Goal: Task Accomplishment & Management: Complete application form

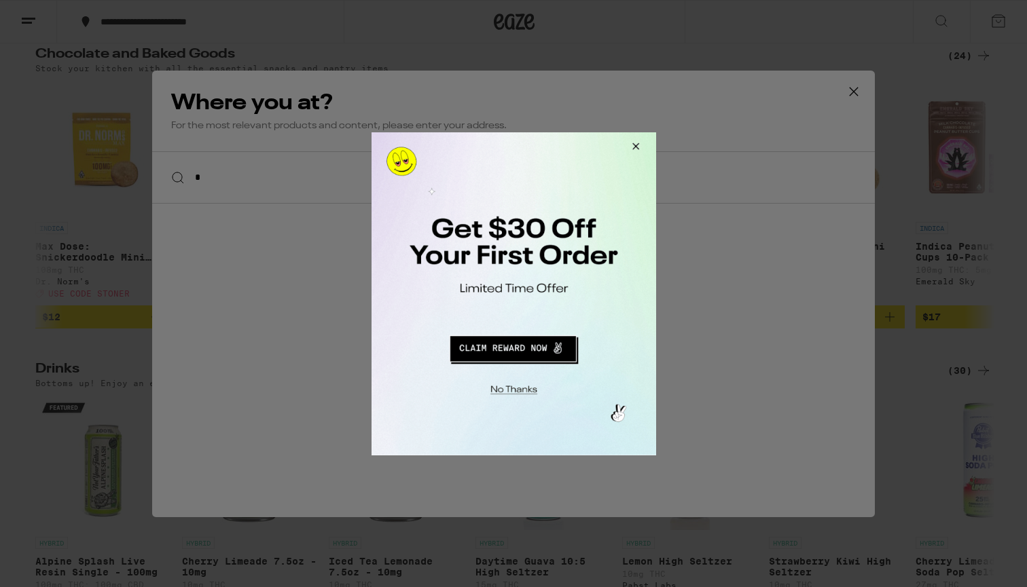
scroll to position [0, 971]
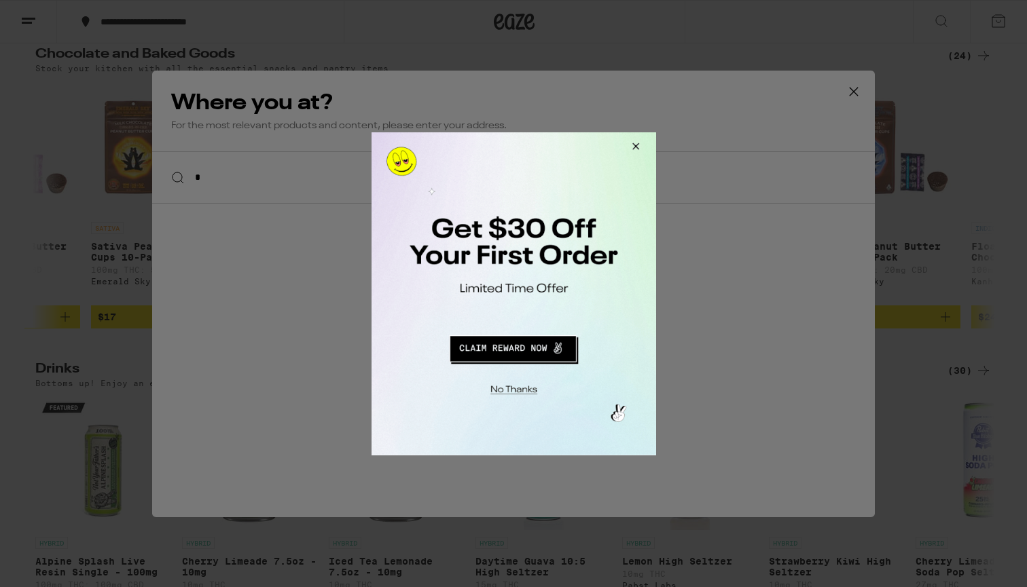
type input "*"
click at [559, 353] on button "Redirect to URL" at bounding box center [512, 346] width 236 height 33
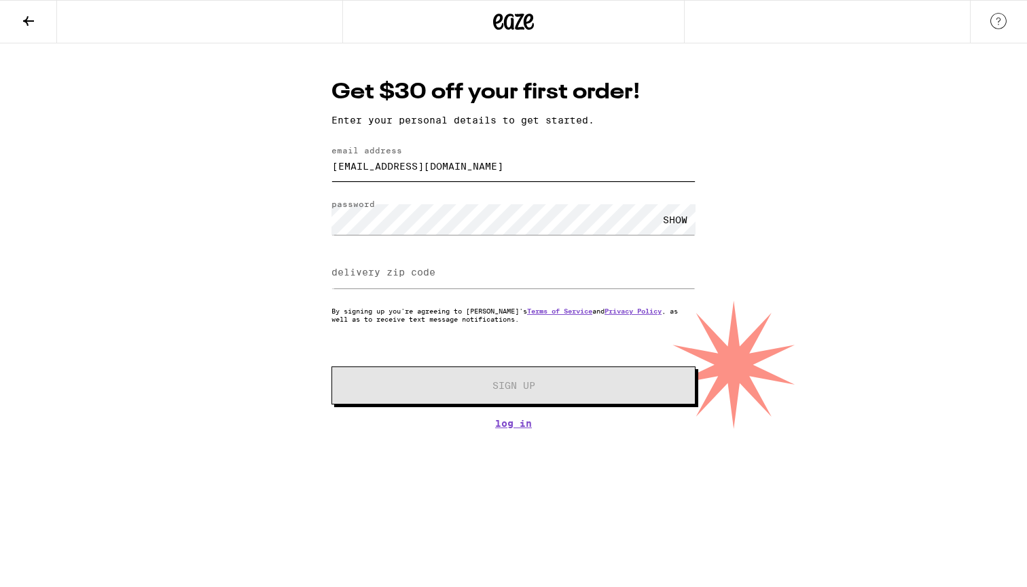
click at [414, 175] on input "[EMAIL_ADDRESS][DOMAIN_NAME]" at bounding box center [513, 166] width 364 height 31
click at [408, 170] on input "[EMAIL_ADDRESS][DOMAIN_NAME]" at bounding box center [513, 166] width 364 height 31
click at [411, 170] on input "[EMAIL_ADDRESS][DOMAIN_NAME]" at bounding box center [513, 166] width 364 height 31
type input "[EMAIL_ADDRESS][DOMAIN_NAME]"
click at [445, 262] on input "delivery zip code" at bounding box center [513, 273] width 364 height 31
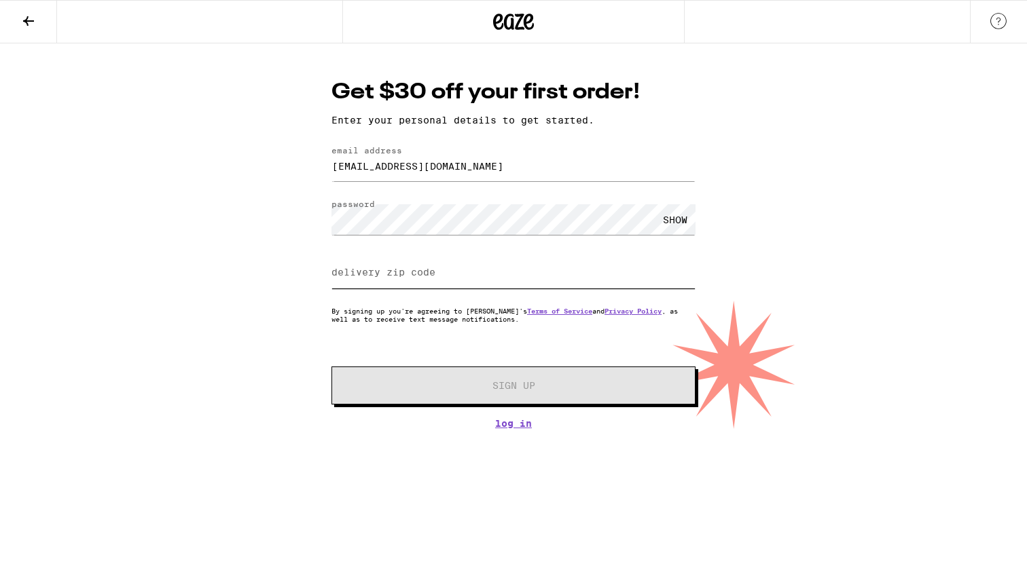
type input "87114"
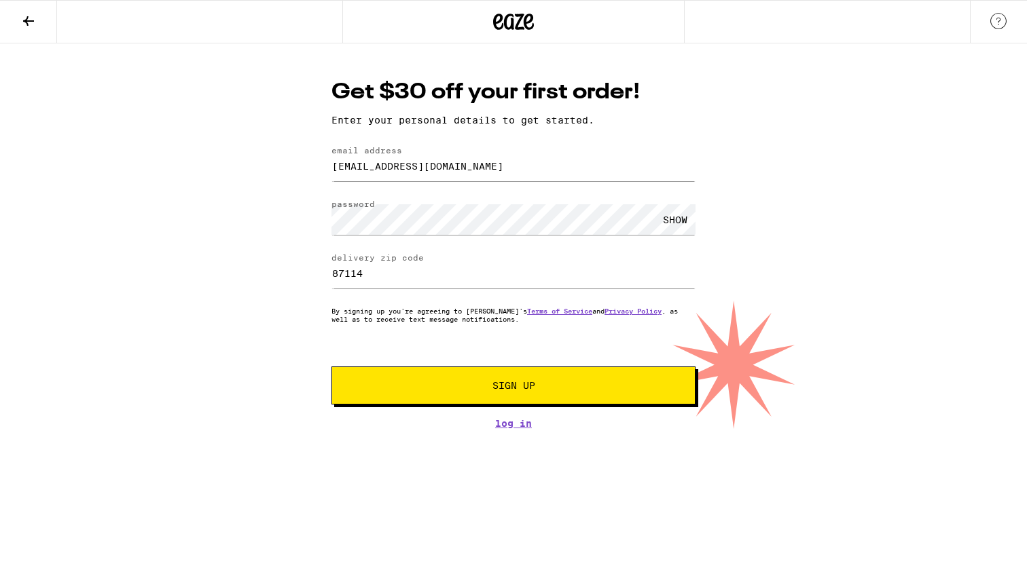
click at [458, 384] on span "Sign Up" at bounding box center [513, 386] width 270 height 10
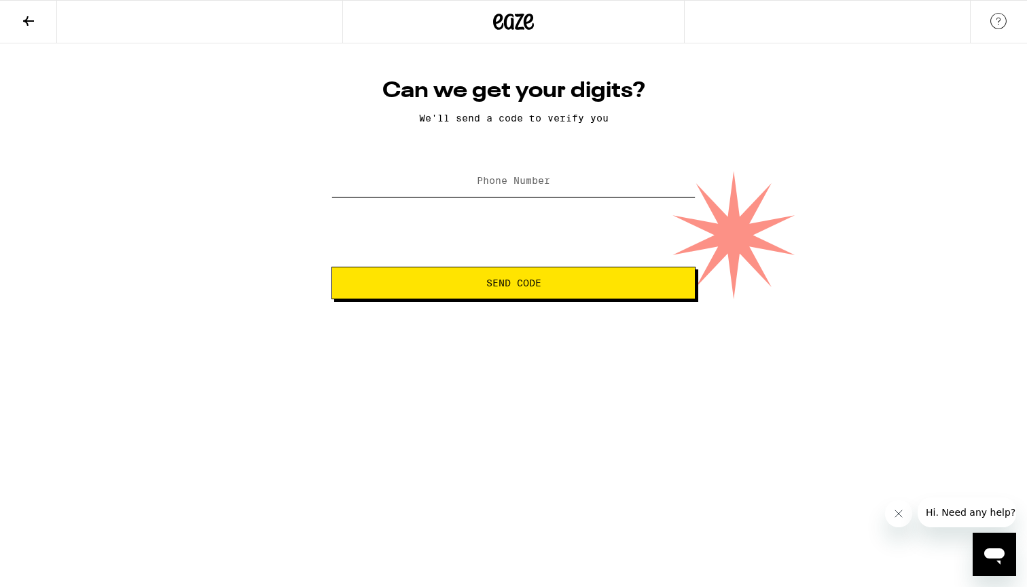
click at [526, 188] on div "Phone Number" at bounding box center [513, 182] width 364 height 40
type input "(505) 259-6357"
click at [518, 268] on button "Send Code" at bounding box center [513, 283] width 364 height 33
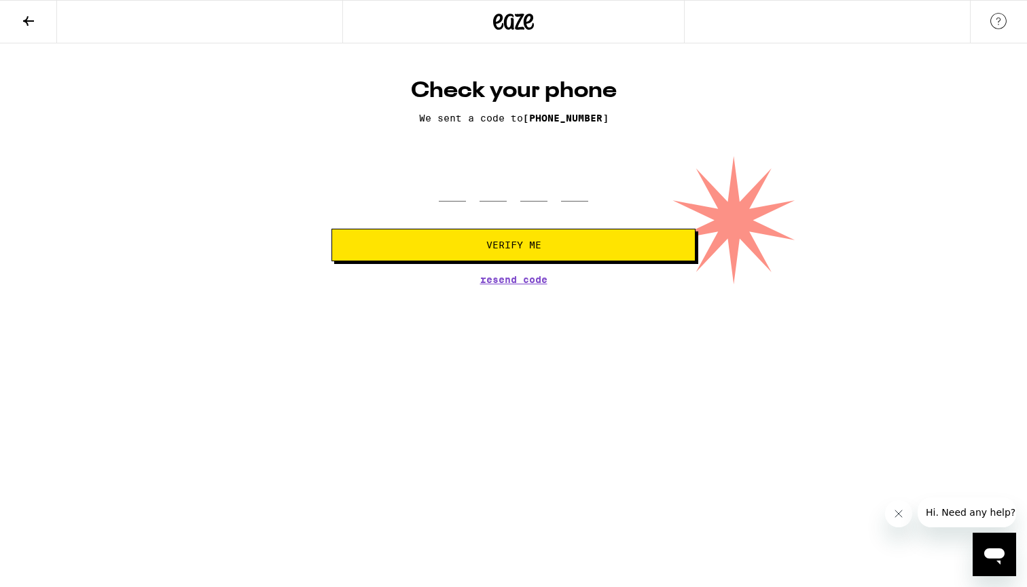
click at [479, 158] on div "Check your phone We sent a code to (505) 259-6357 Verify Me Resend Code" at bounding box center [513, 180] width 391 height 207
click at [479, 193] on div at bounding box center [513, 182] width 149 height 40
click at [447, 200] on input "tel" at bounding box center [452, 182] width 27 height 40
type input "1"
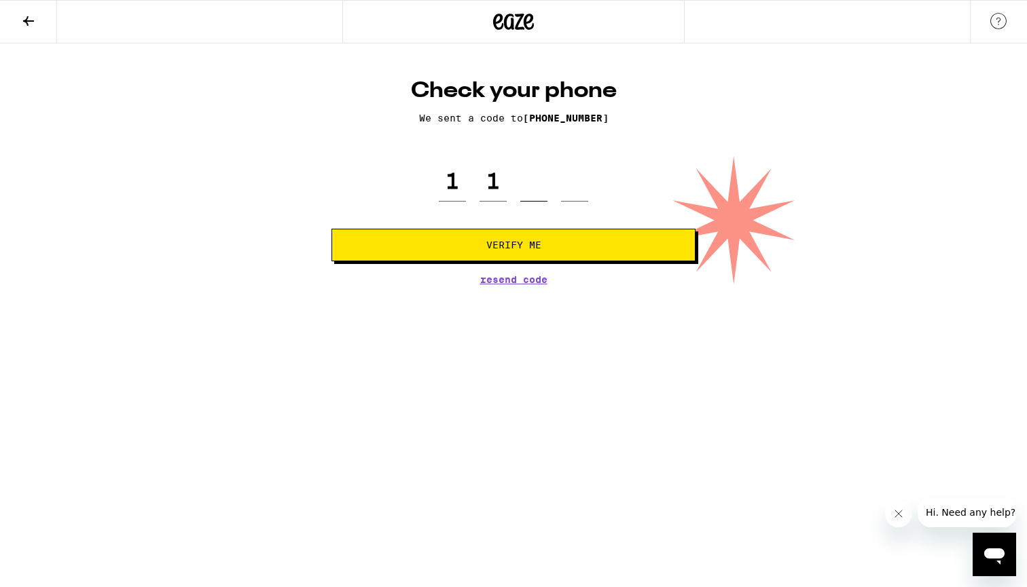
type input "5"
type input "7"
click at [497, 250] on span "Verify Me" at bounding box center [513, 245] width 55 height 10
